Goal: Transaction & Acquisition: Purchase product/service

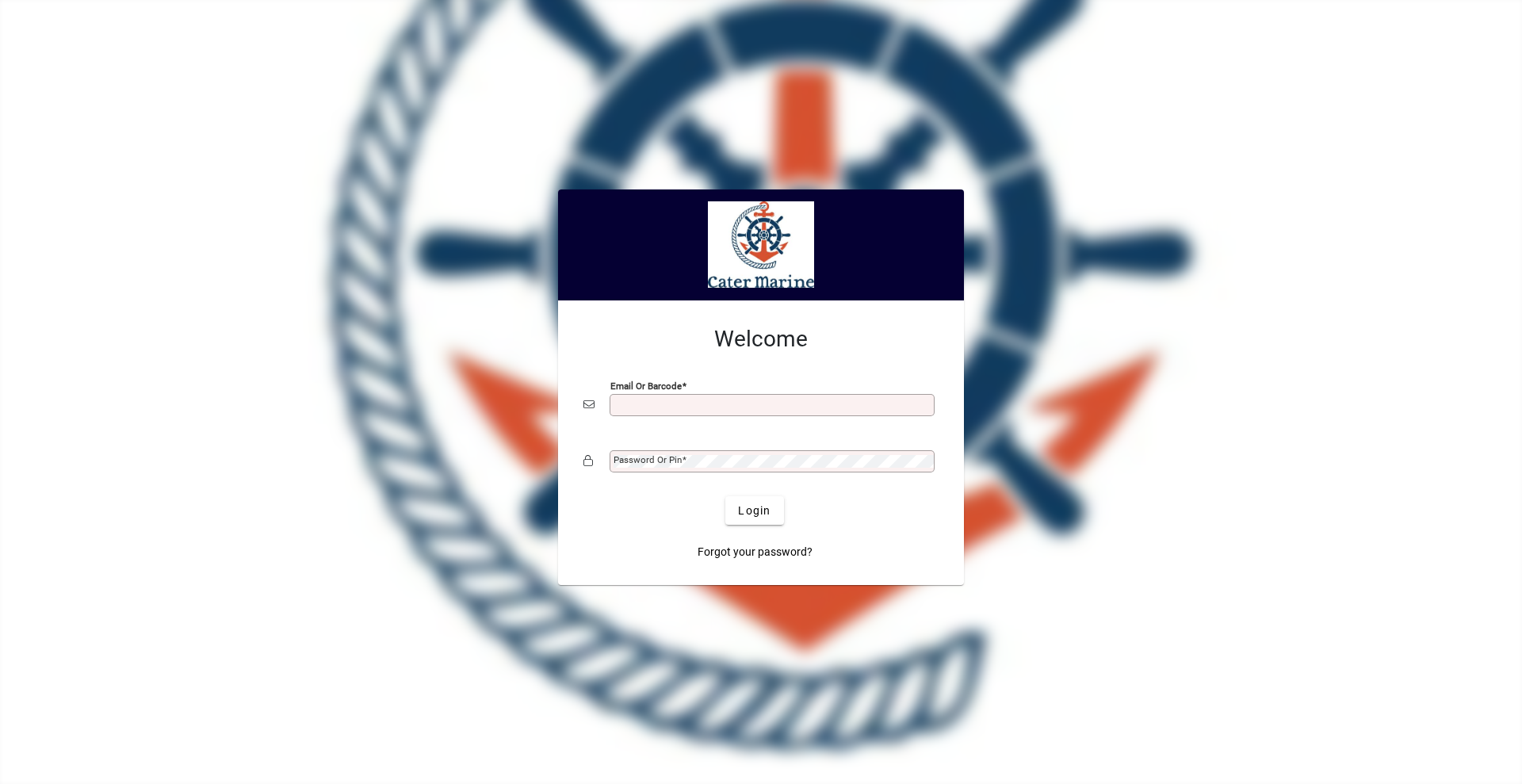
click at [619, 406] on input "Email or Barcode" at bounding box center [773, 405] width 320 height 13
type input "**********"
click at [725, 496] on button "Login" at bounding box center [754, 510] width 57 height 29
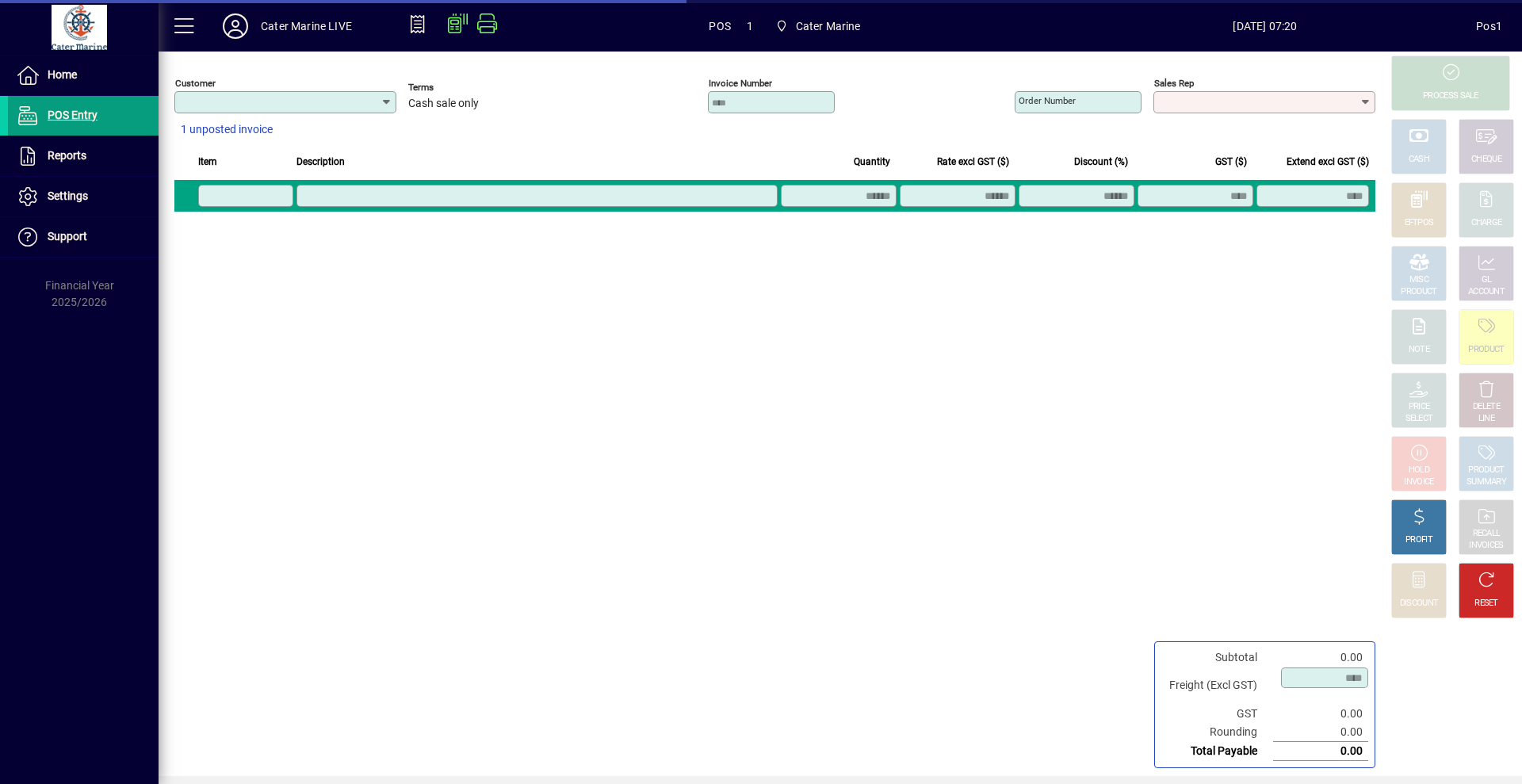
type input "**********"
